Goal: Task Accomplishment & Management: Manage account settings

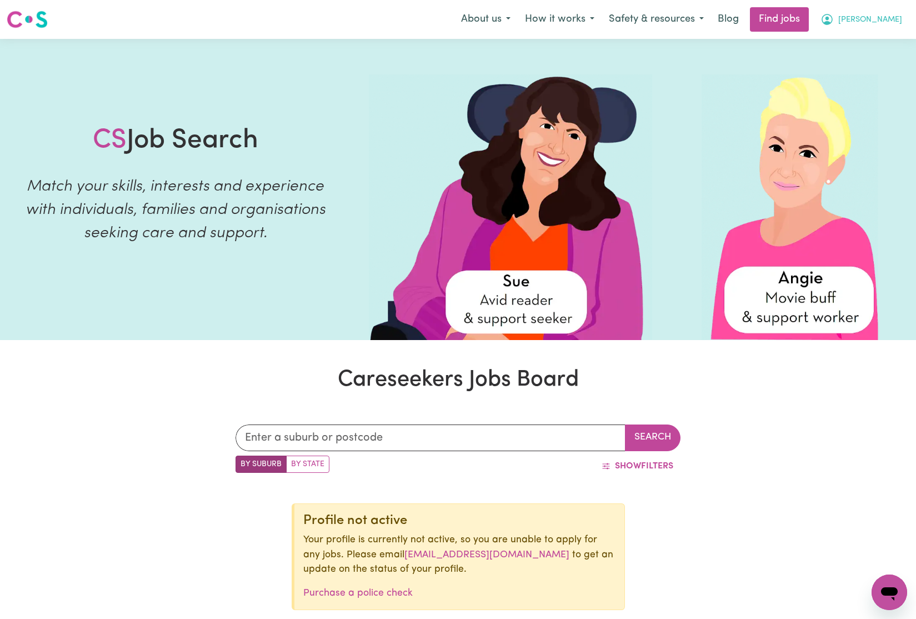
drag, startPoint x: 0, startPoint y: 0, endPoint x: 892, endPoint y: 21, distance: 892.5
click at [892, 21] on span "[PERSON_NAME]" at bounding box center [870, 20] width 64 height 12
click at [853, 44] on link "My Account" at bounding box center [865, 43] width 88 height 21
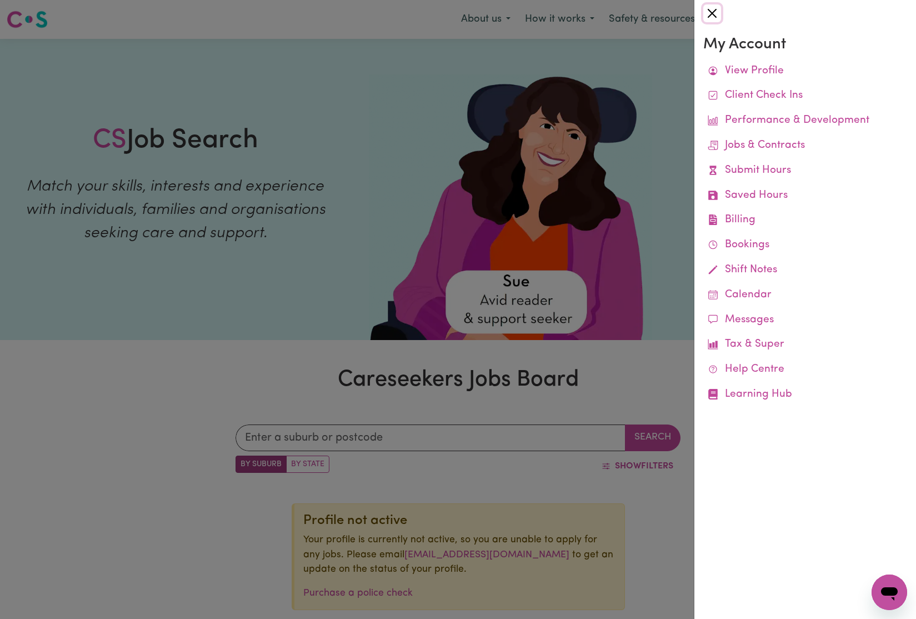
click at [710, 14] on button "Close" at bounding box center [712, 13] width 18 height 18
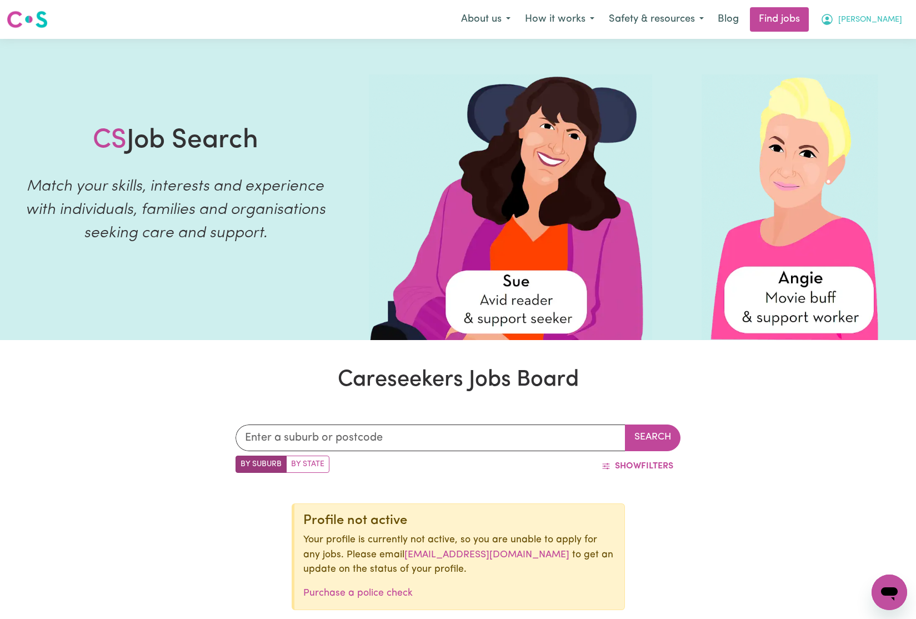
click at [892, 24] on span "[PERSON_NAME]" at bounding box center [870, 20] width 64 height 12
click at [880, 61] on link "My Dashboard" at bounding box center [865, 63] width 88 height 21
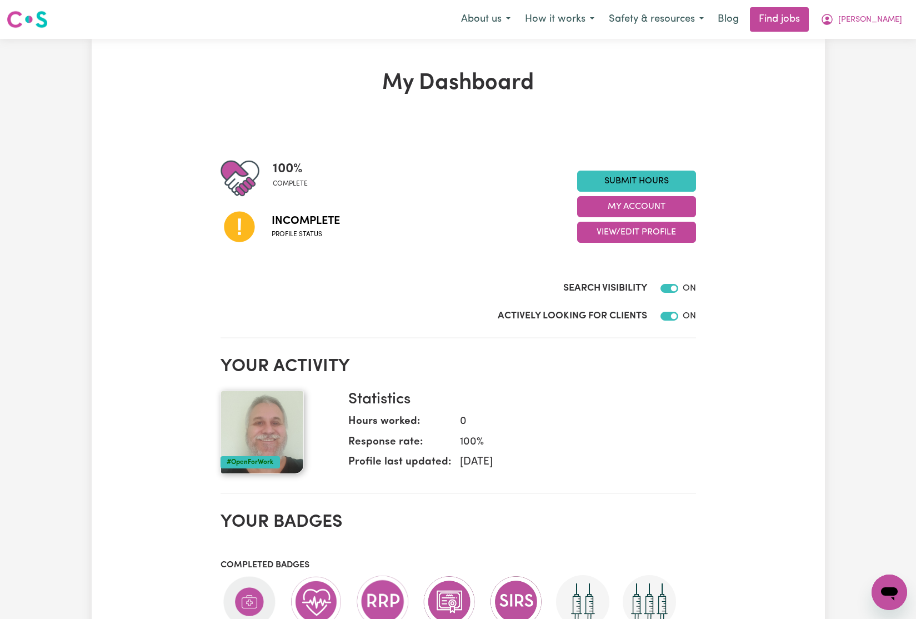
drag, startPoint x: 242, startPoint y: 230, endPoint x: 306, endPoint y: 219, distance: 65.4
click at [242, 230] on icon at bounding box center [239, 227] width 31 height 31
click at [894, 18] on span "[PERSON_NAME]" at bounding box center [870, 20] width 64 height 12
click at [861, 62] on link "My Dashboard" at bounding box center [865, 63] width 88 height 21
drag, startPoint x: 748, startPoint y: 244, endPoint x: 624, endPoint y: 241, distance: 125.0
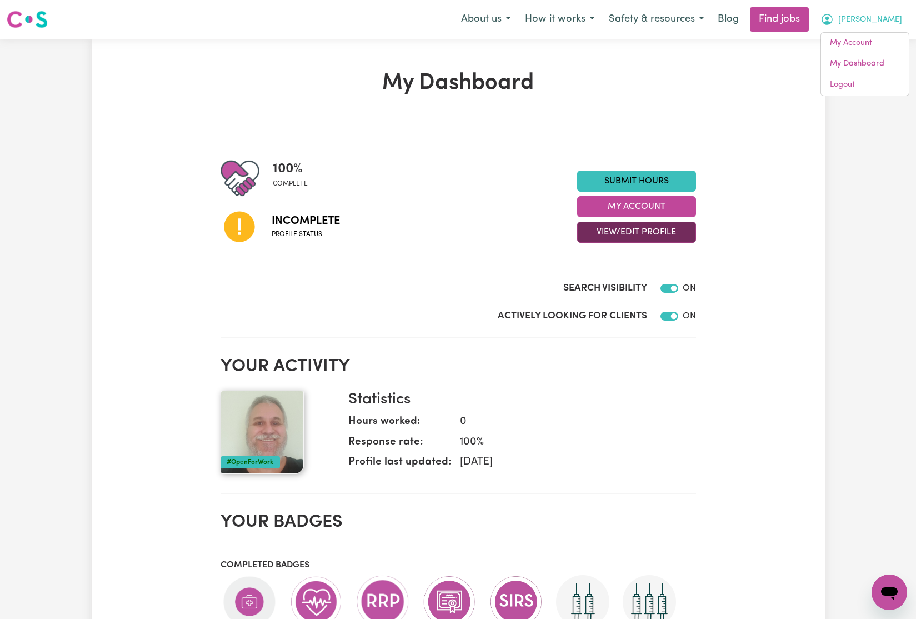
click at [748, 244] on div "My Dashboard 100 % complete Incomplete Profile status Submit Hours My Account V…" at bounding box center [458, 545] width 733 height 950
click at [628, 229] on button "View/Edit Profile" at bounding box center [636, 232] width 119 height 21
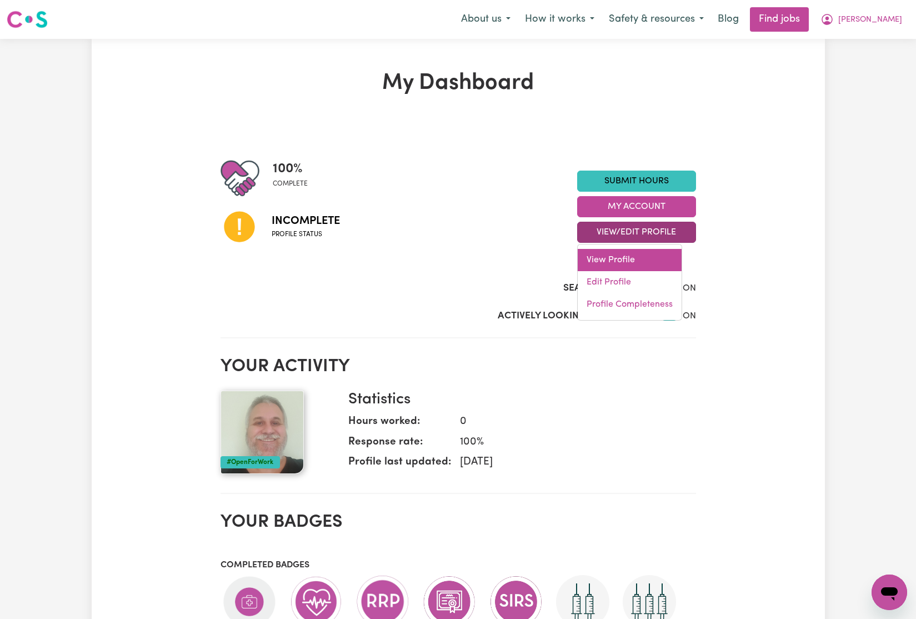
click at [622, 254] on link "View Profile" at bounding box center [629, 260] width 104 height 22
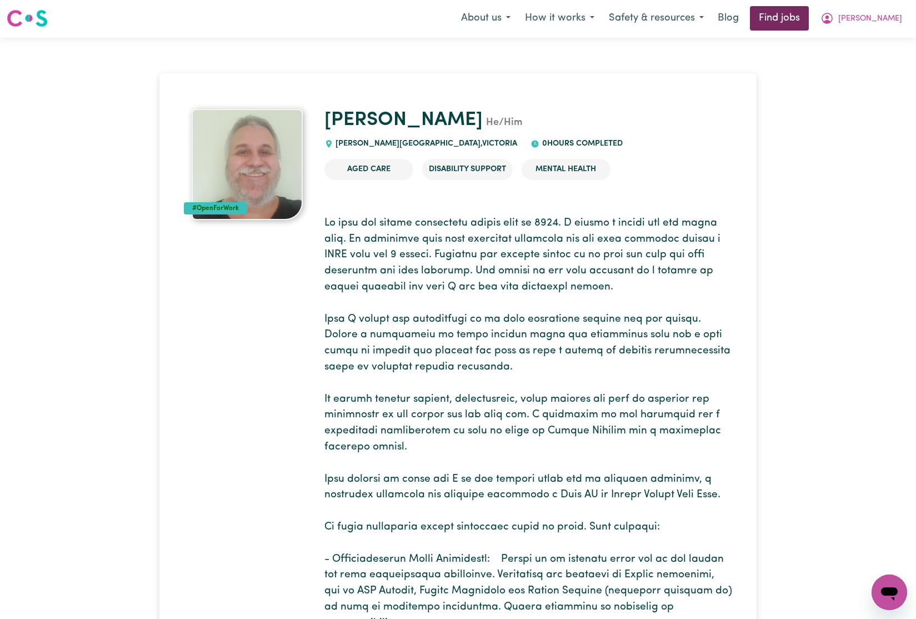
click at [808, 21] on link "Find jobs" at bounding box center [779, 18] width 59 height 24
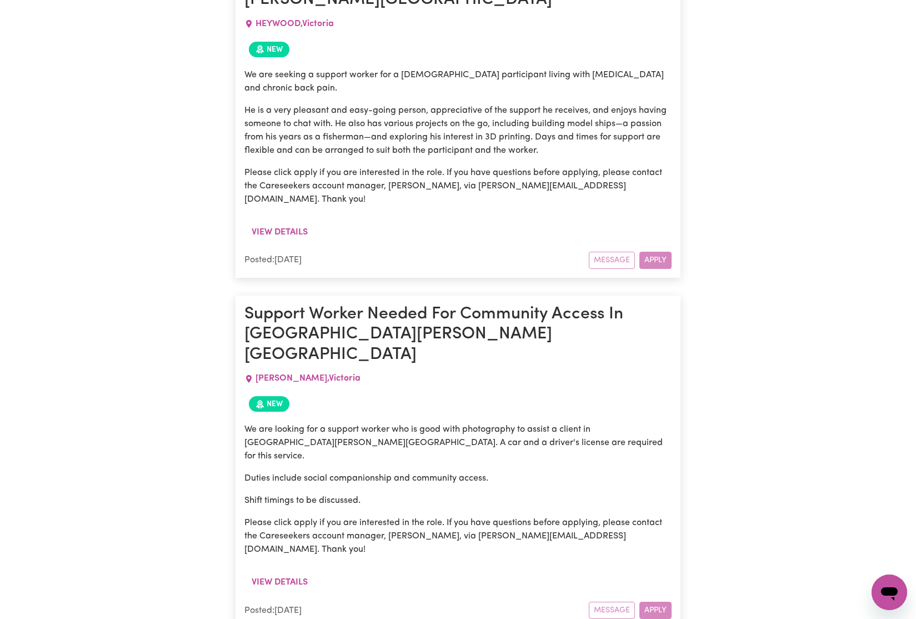
scroll to position [2811, 0]
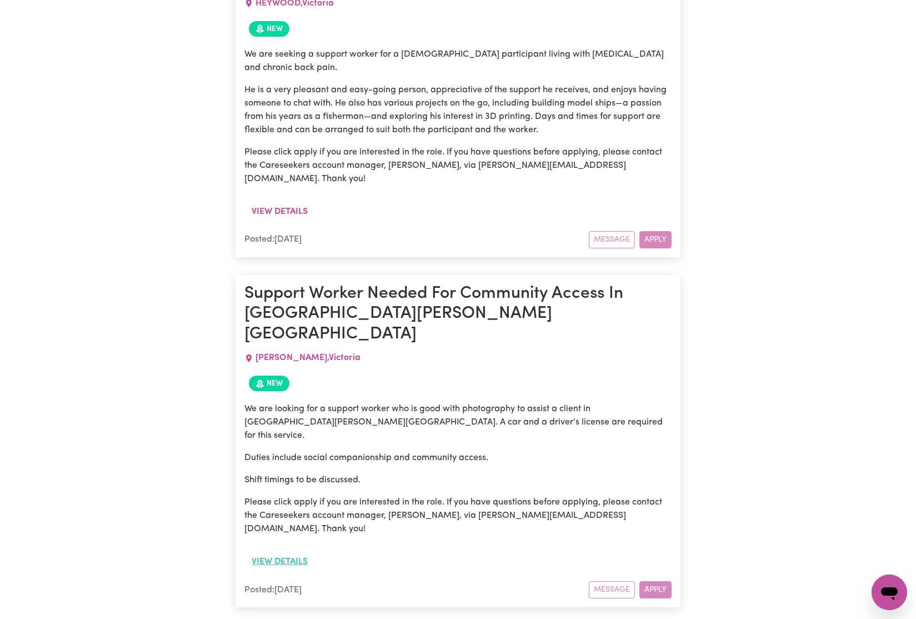
click at [292, 551] on button "View details" at bounding box center [279, 561] width 71 height 21
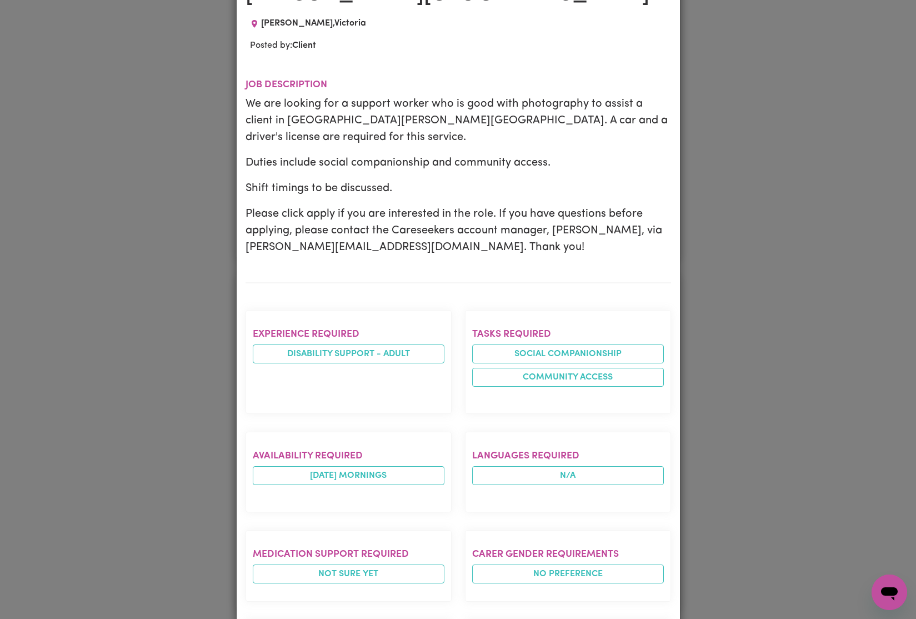
scroll to position [0, 0]
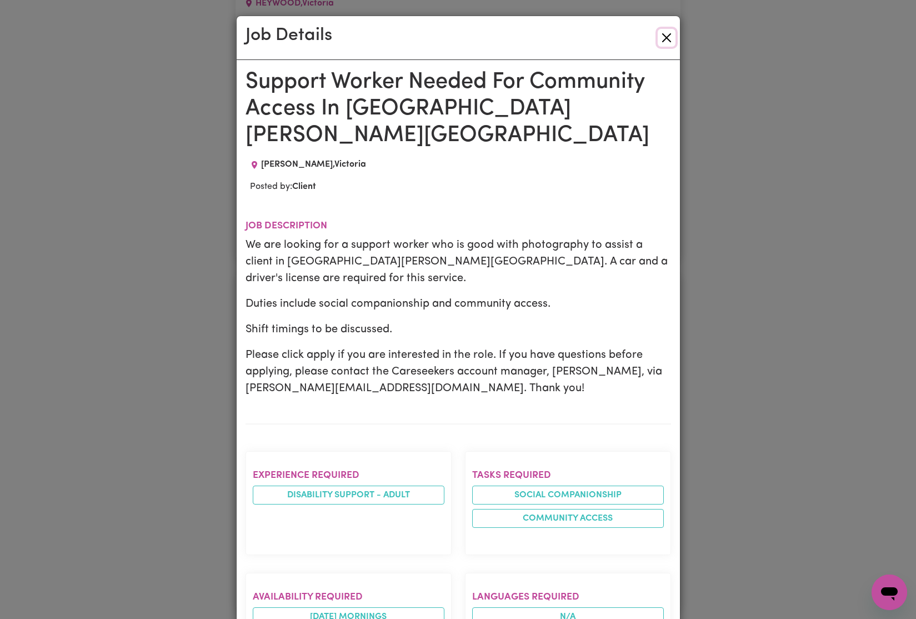
click at [667, 36] on button "Close" at bounding box center [666, 38] width 18 height 18
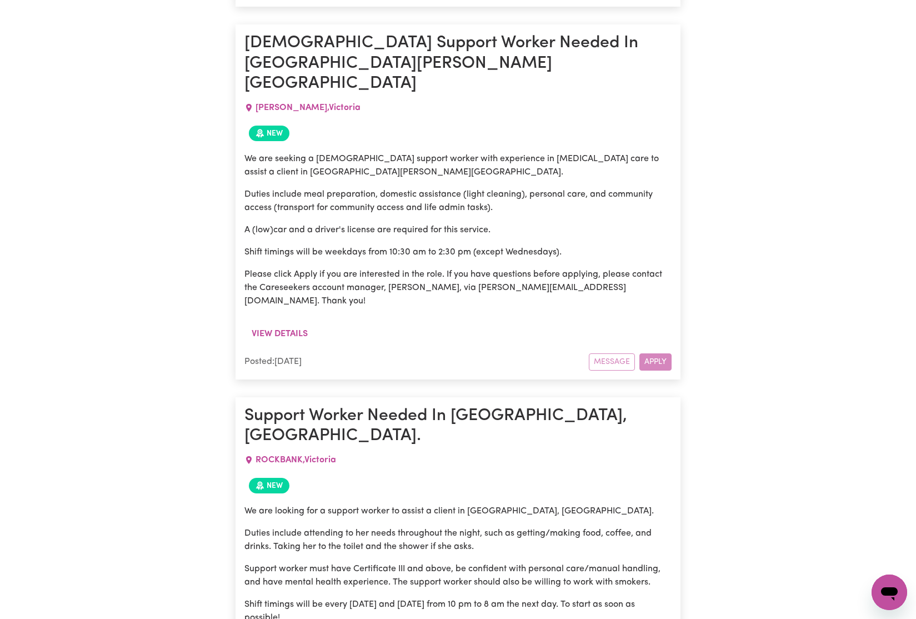
scroll to position [3776, 0]
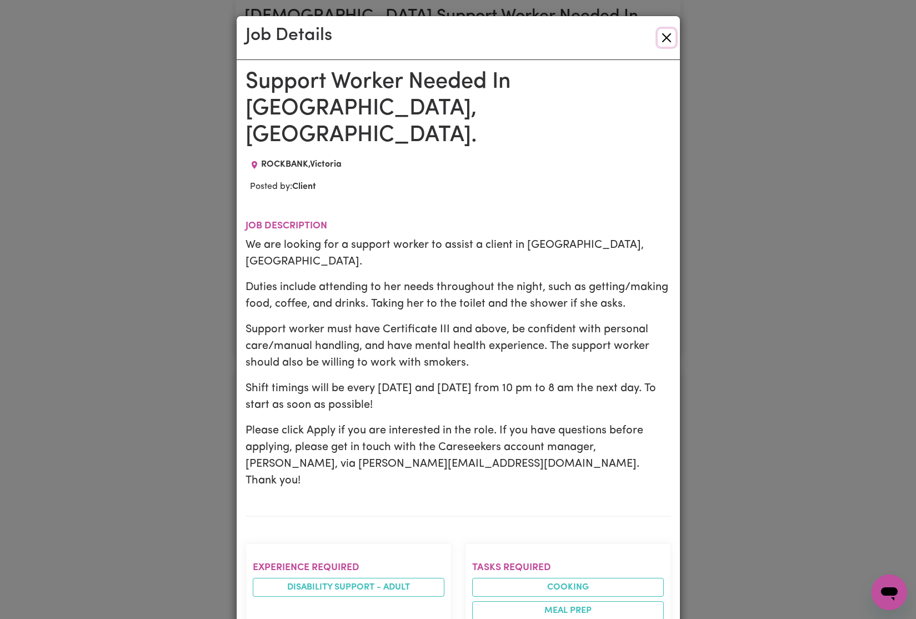
click at [666, 42] on button "Close" at bounding box center [666, 38] width 18 height 18
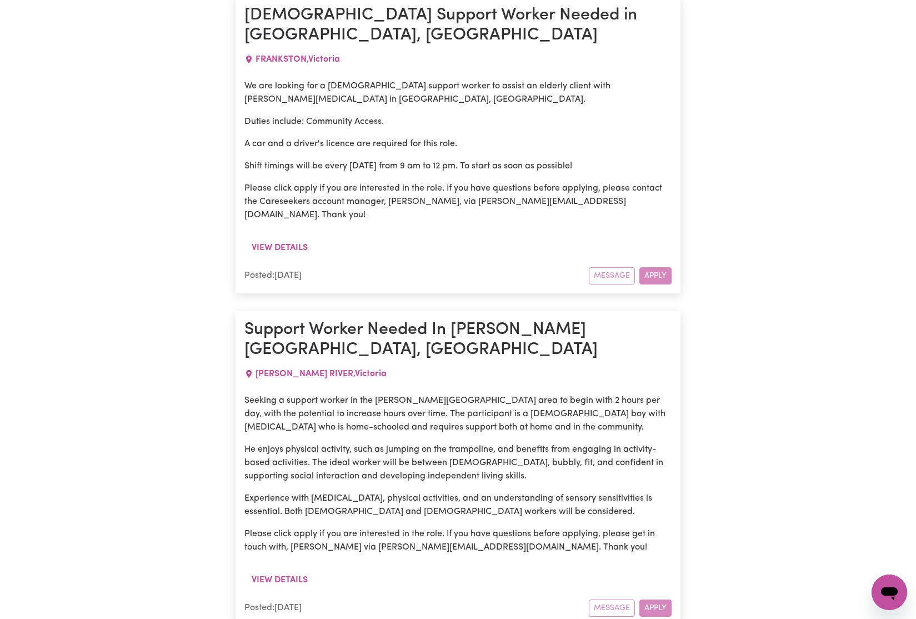
scroll to position [6653, 0]
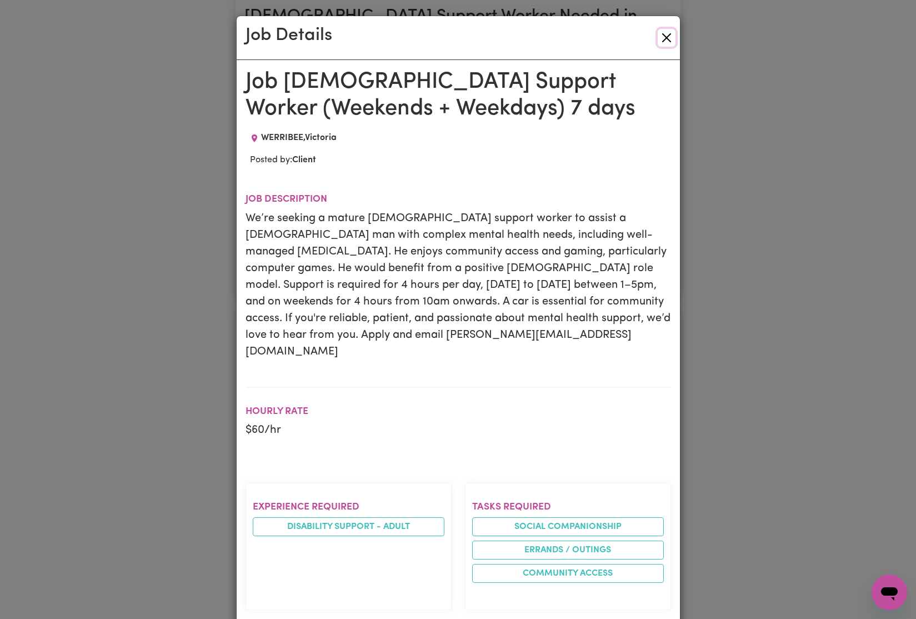
click at [661, 34] on button "Close" at bounding box center [666, 38] width 18 height 18
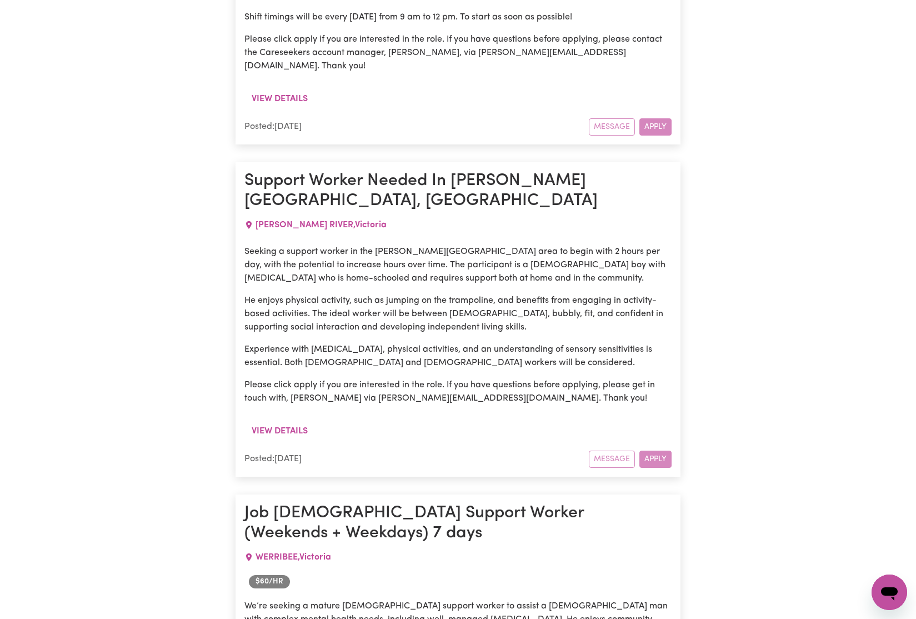
scroll to position [6805, 0]
